Goal: Task Accomplishment & Management: Use online tool/utility

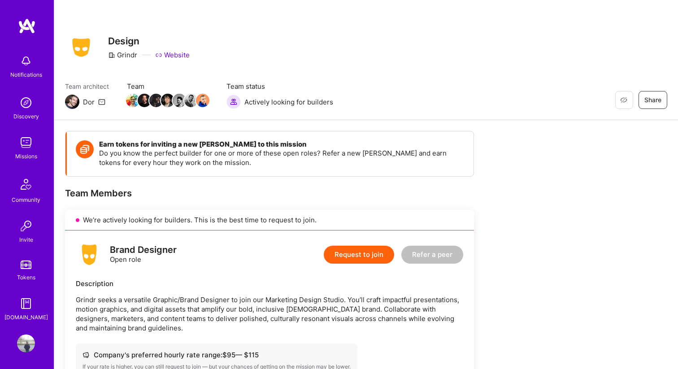
scroll to position [262, 0]
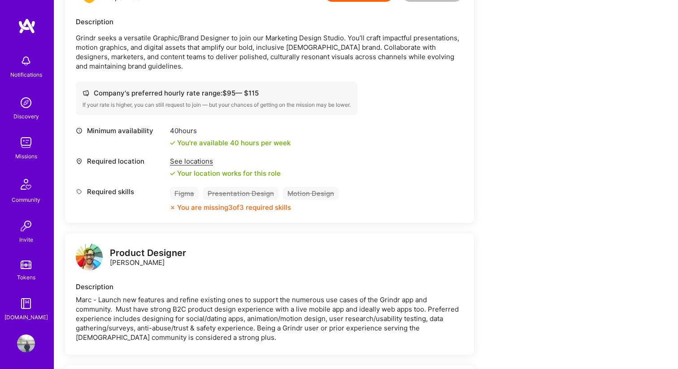
click at [30, 148] on img at bounding box center [26, 143] width 18 height 18
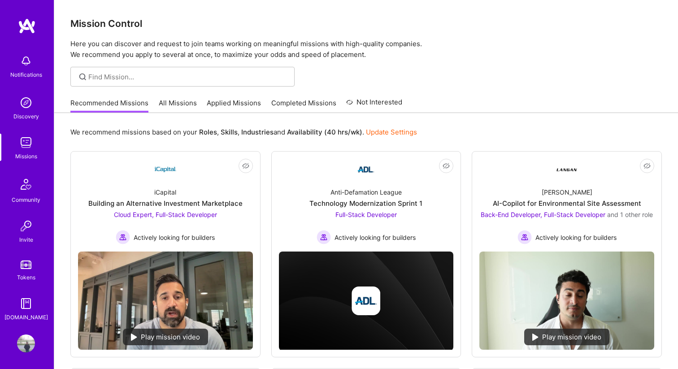
click at [181, 105] on link "All Missions" at bounding box center [178, 105] width 38 height 15
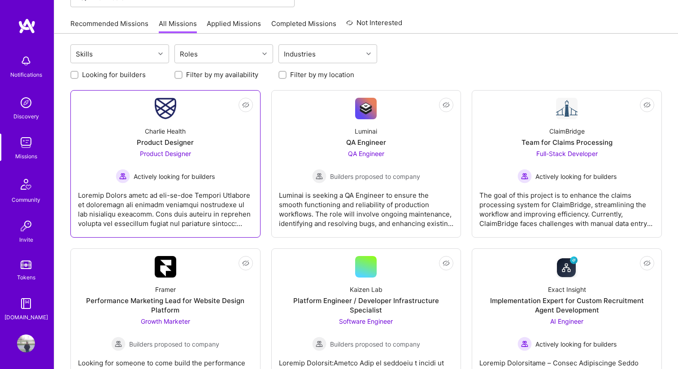
scroll to position [77, 0]
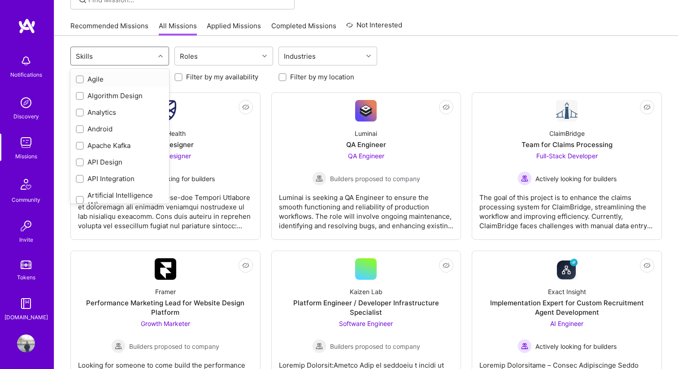
click at [146, 57] on div "Skills" at bounding box center [113, 56] width 84 height 18
click at [106, 120] on div "Analytics" at bounding box center [119, 112] width 99 height 17
checkbox input "true"
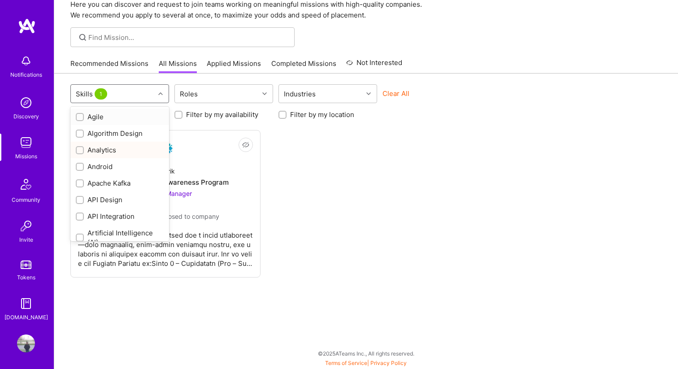
scroll to position [39, 0]
click at [106, 128] on div "Algorithm Design" at bounding box center [119, 134] width 99 height 17
checkbox input "true"
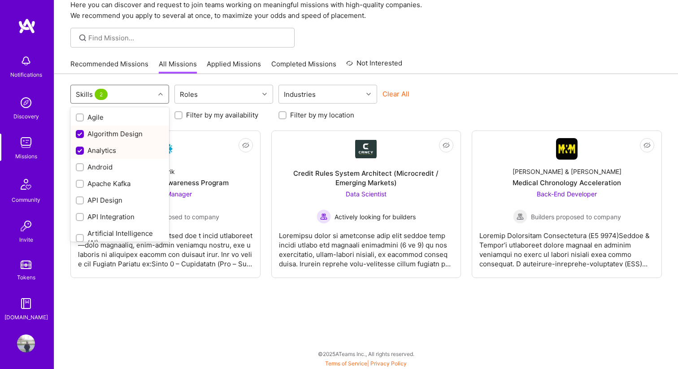
click at [106, 148] on div "Analytics" at bounding box center [120, 150] width 88 height 9
checkbox input "false"
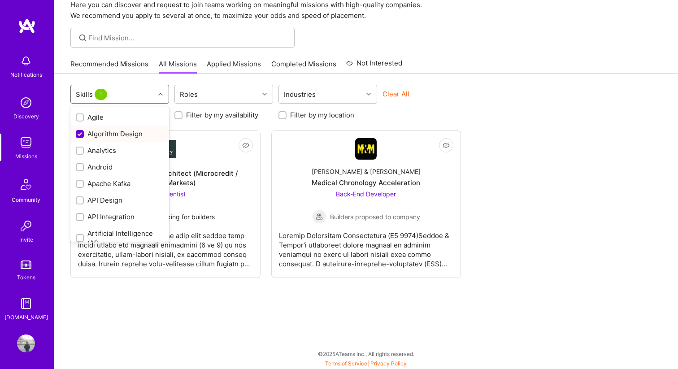
click at [107, 135] on div "Algorithm Design" at bounding box center [120, 133] width 88 height 9
checkbox input "false"
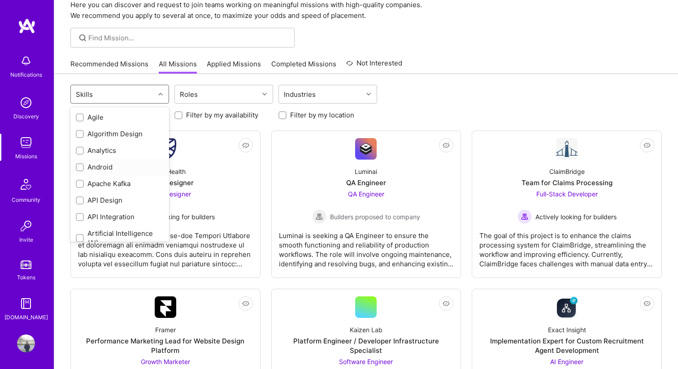
scroll to position [77, 0]
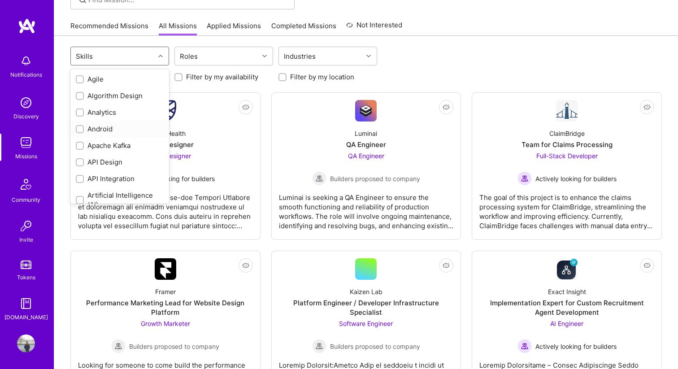
click at [108, 132] on div "Android" at bounding box center [120, 128] width 88 height 9
checkbox input "true"
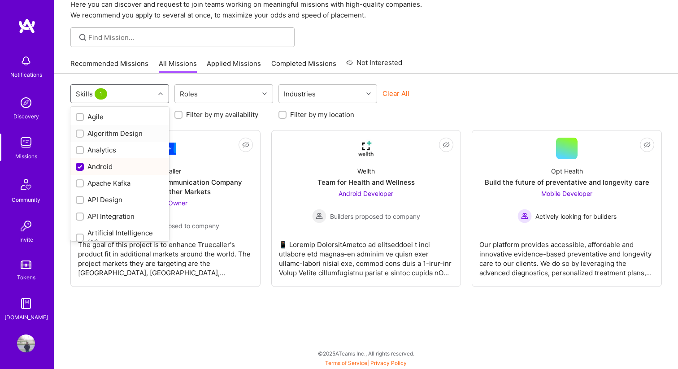
scroll to position [39, 0]
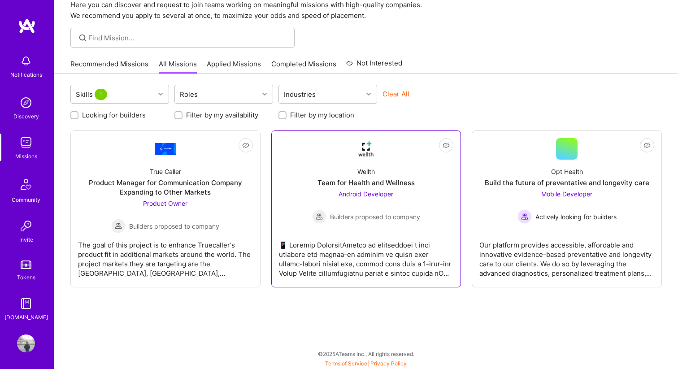
click at [343, 171] on div "Wellth Team for Health and Wellness Android Developer Builders proposed to comp…" at bounding box center [366, 192] width 175 height 64
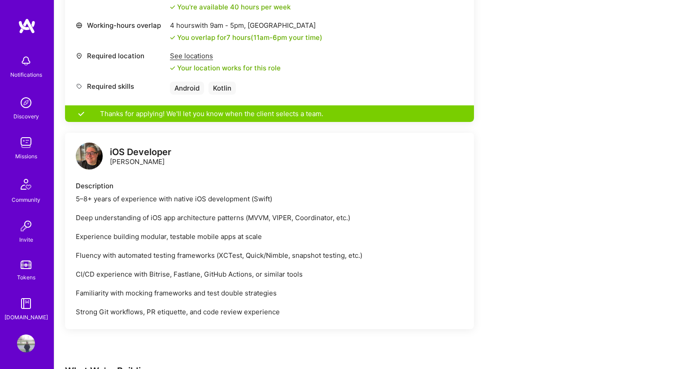
scroll to position [422, 0]
